Goal: Task Accomplishment & Management: Use online tool/utility

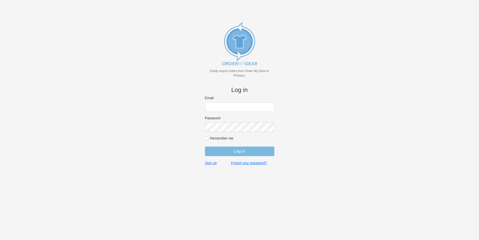
type input "jordan@jimsclothing.com"
click at [238, 151] on input "Log in" at bounding box center [239, 151] width 69 height 10
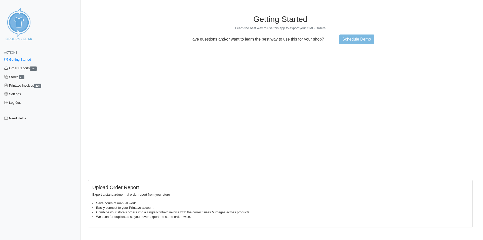
click at [25, 69] on link "Order Reports 227" at bounding box center [40, 68] width 81 height 9
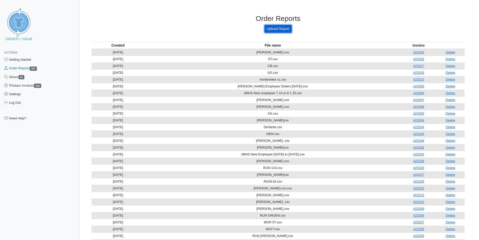
click at [279, 27] on link "Upload Report" at bounding box center [278, 29] width 27 height 8
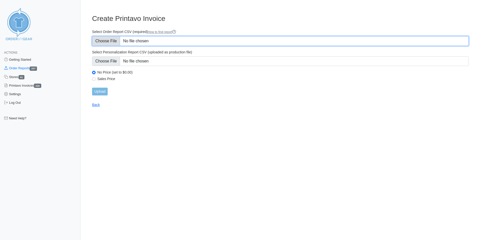
click at [159, 40] on input "Select Order Report CSV (required) How to find report" at bounding box center [280, 41] width 377 height 10
type input "C:\fakepath\new ulm.csv"
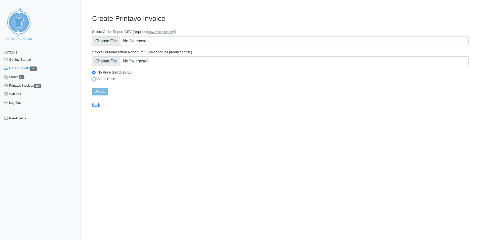
click at [94, 81] on input "Sales Price" at bounding box center [94, 79] width 4 height 4
radio input "true"
click at [103, 92] on input "Upload" at bounding box center [100, 92] width 16 height 8
